Goal: Transaction & Acquisition: Book appointment/travel/reservation

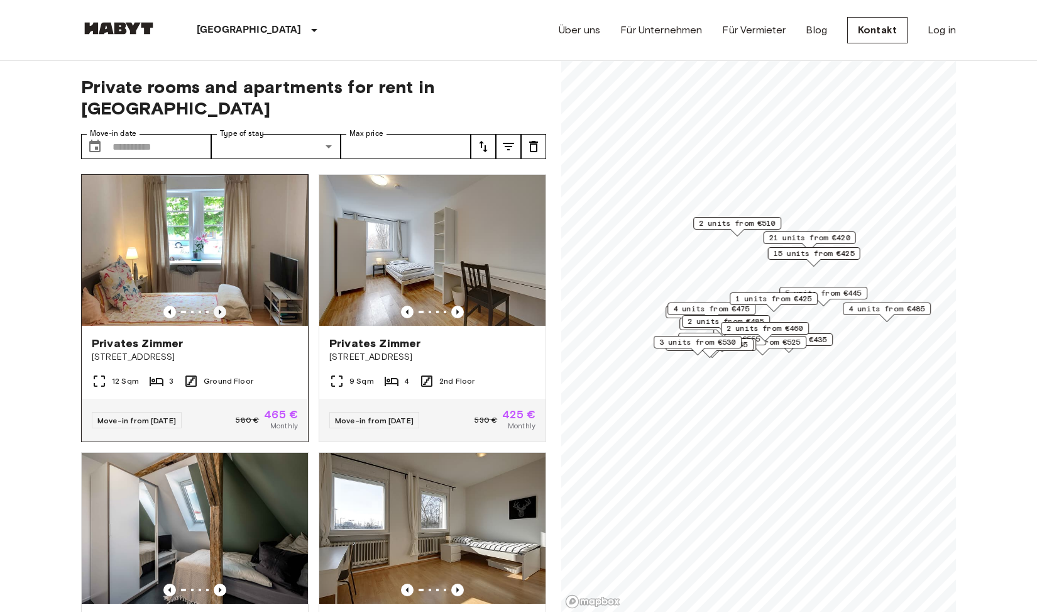
click at [216, 305] on icon "Previous image" at bounding box center [220, 311] width 13 height 13
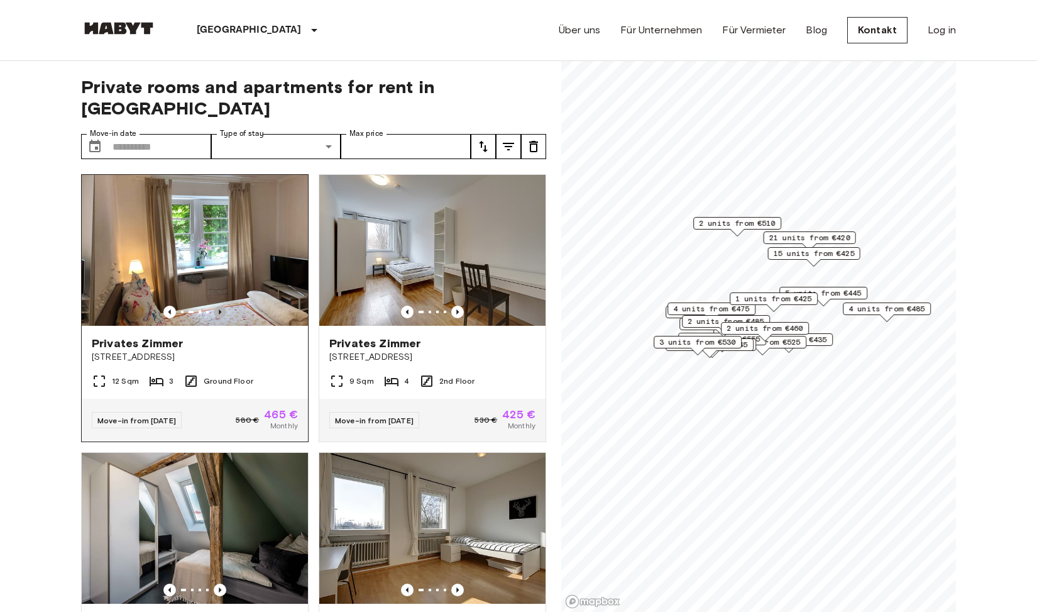
click at [217, 305] on icon "Previous image" at bounding box center [220, 311] width 13 height 13
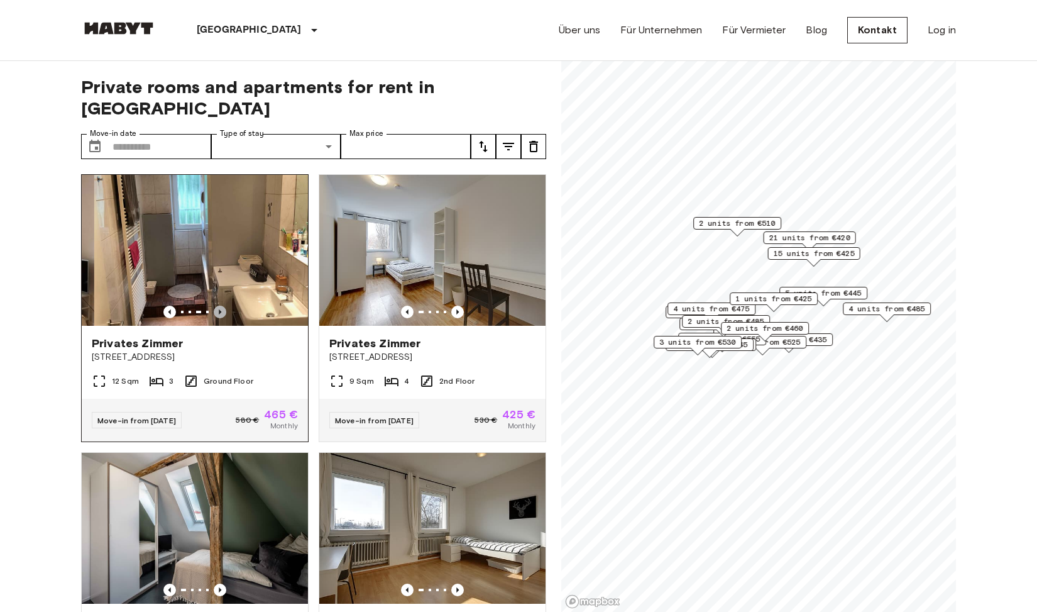
click at [217, 305] on icon "Previous image" at bounding box center [220, 311] width 13 height 13
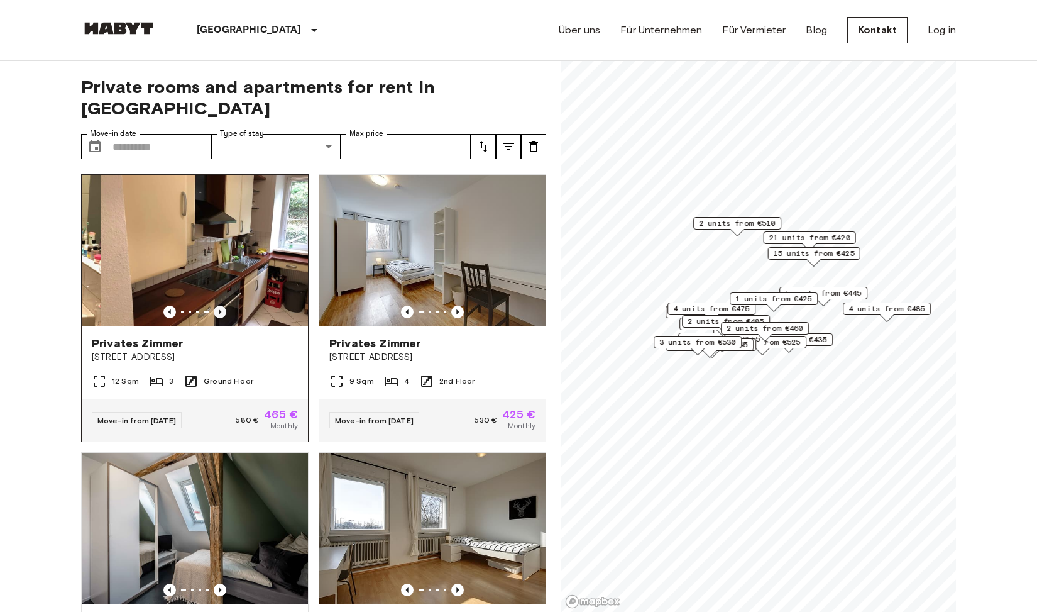
click at [219, 309] on icon "Previous image" at bounding box center [220, 311] width 3 height 5
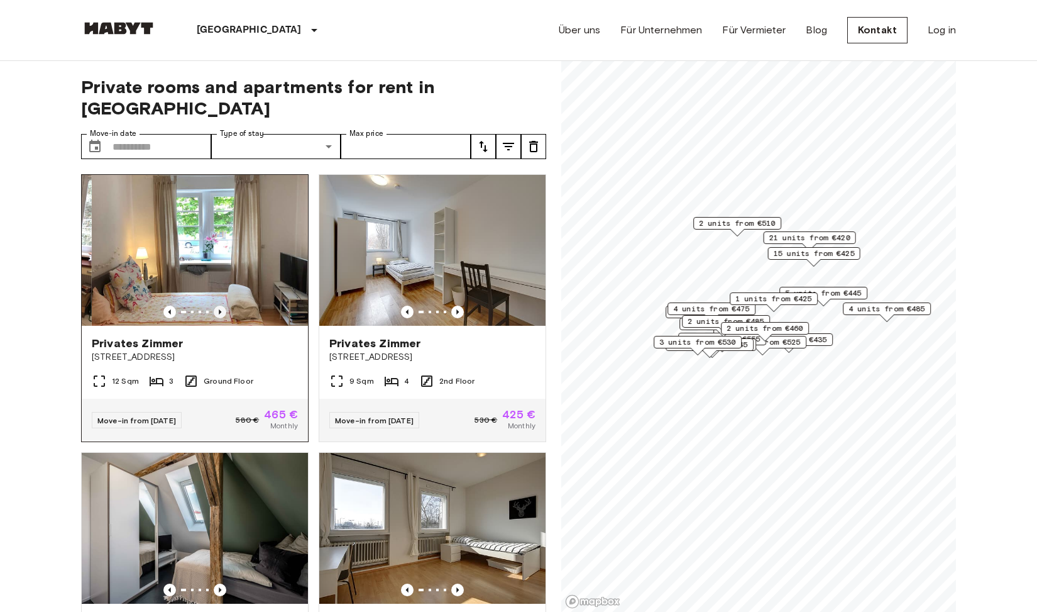
click at [219, 309] on icon "Previous image" at bounding box center [220, 311] width 3 height 5
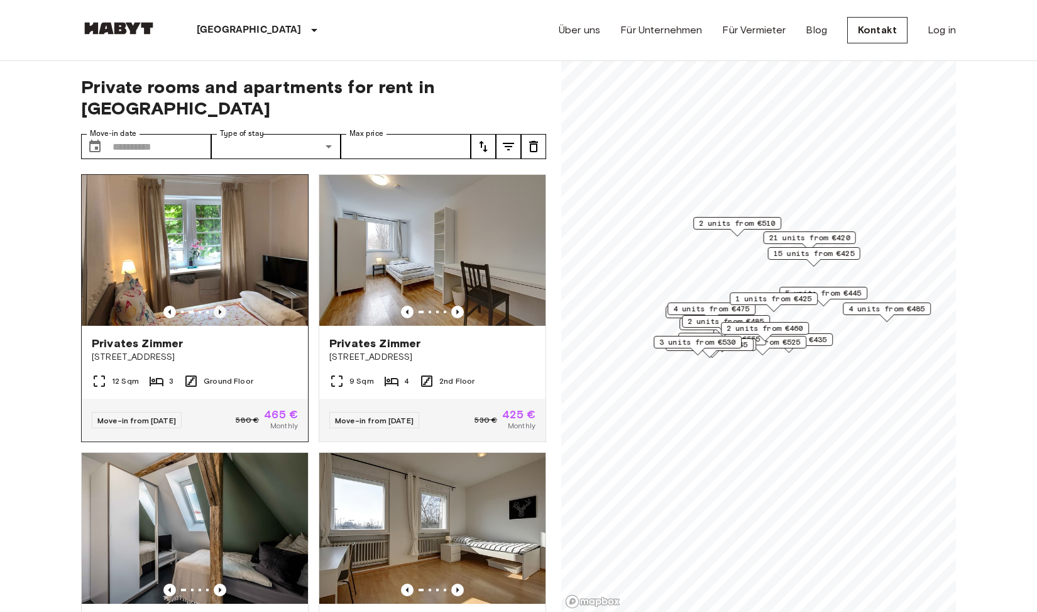
click at [219, 309] on icon "Previous image" at bounding box center [220, 311] width 3 height 5
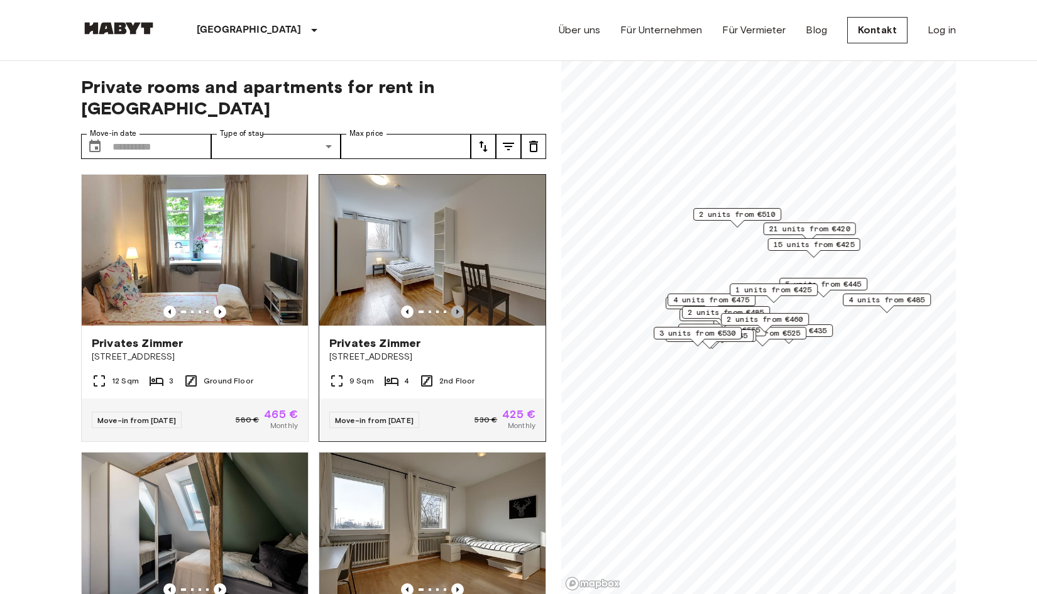
click at [456, 309] on icon "Previous image" at bounding box center [457, 311] width 3 height 5
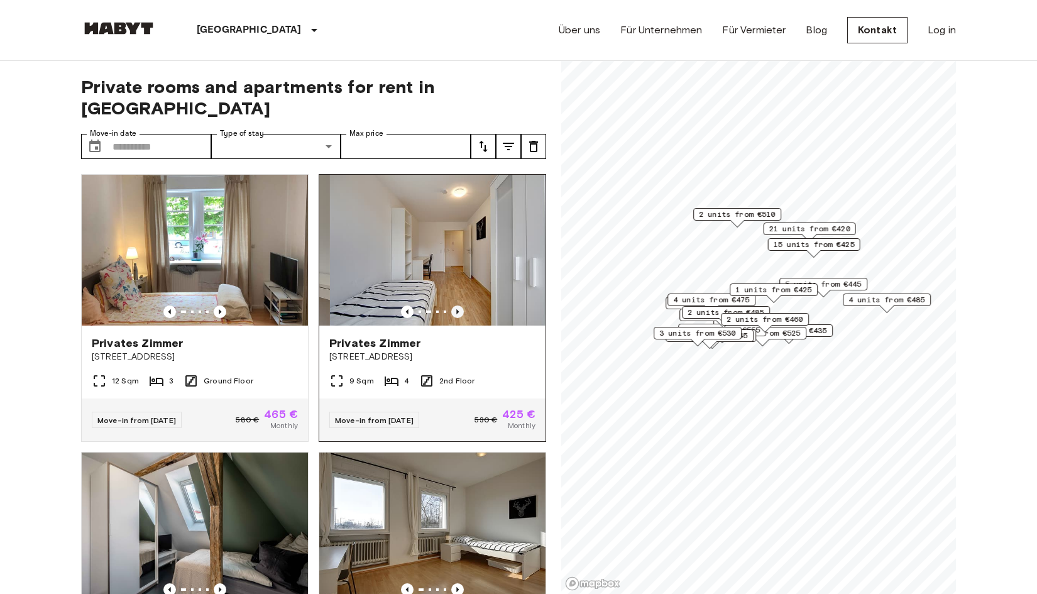
click at [456, 309] on icon "Previous image" at bounding box center [457, 311] width 3 height 5
